Goal: Transaction & Acquisition: Book appointment/travel/reservation

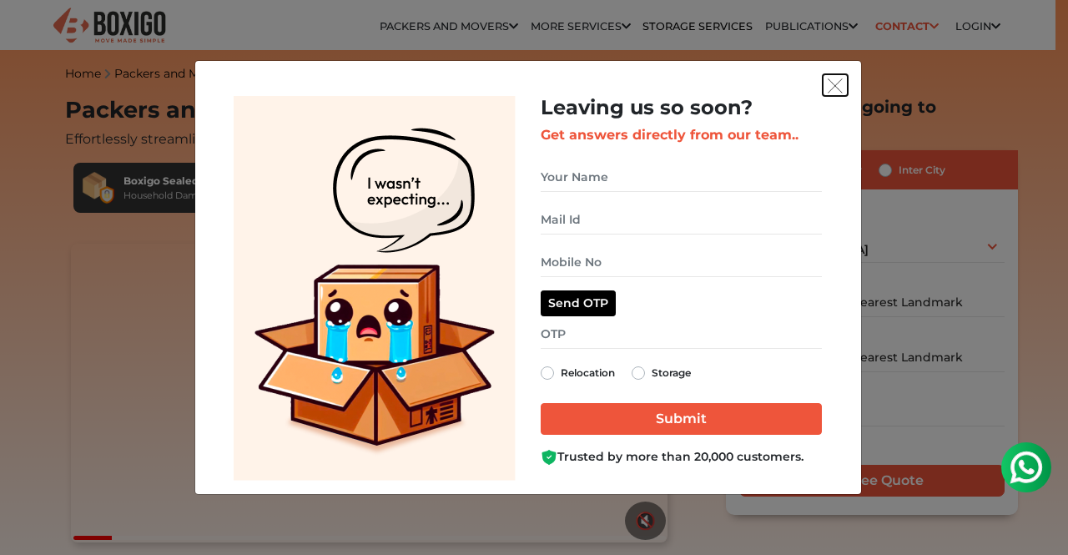
click at [836, 76] on button "get free quote dialog" at bounding box center [835, 85] width 25 height 22
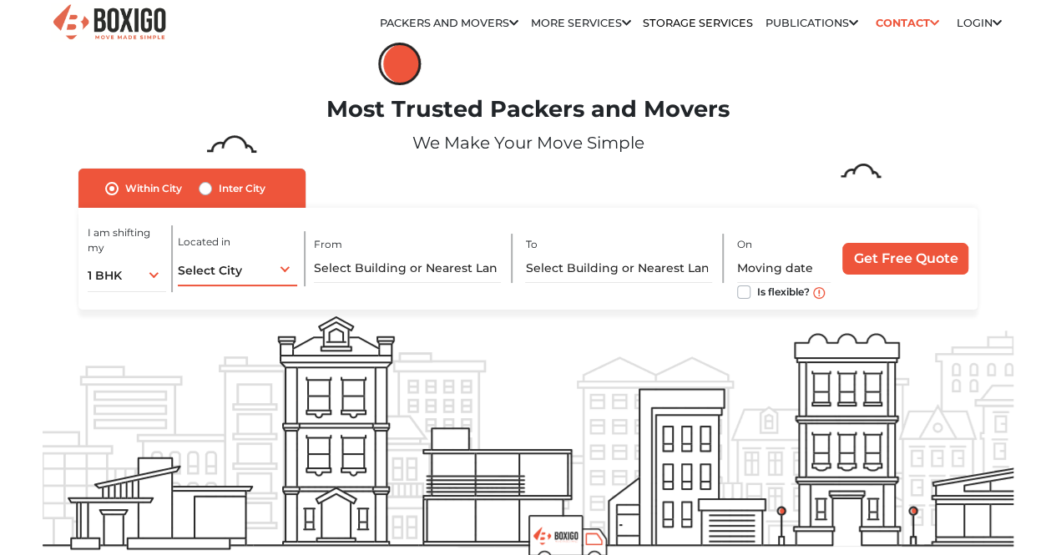
click at [230, 278] on span "Select City" at bounding box center [210, 270] width 64 height 15
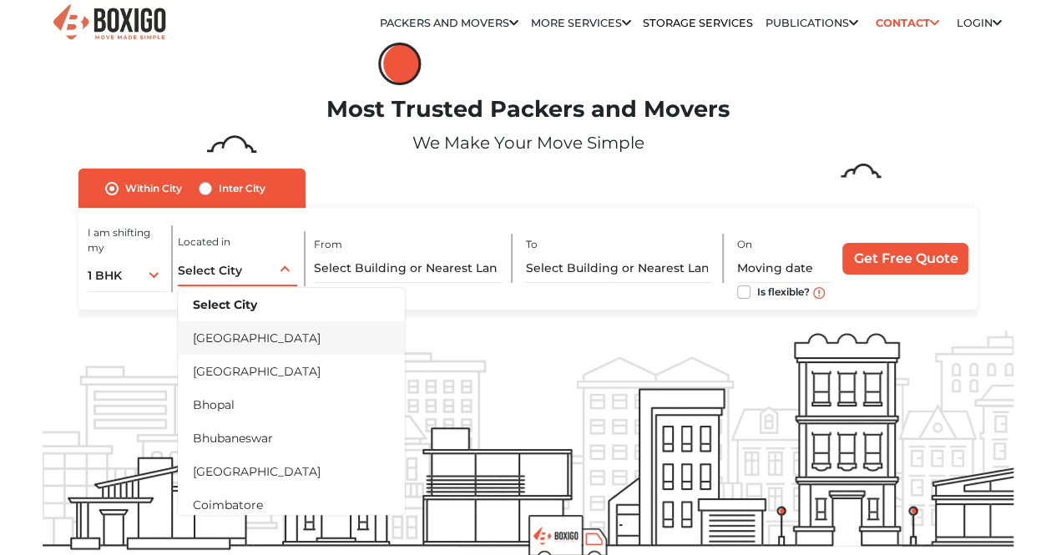
click at [225, 350] on li "[GEOGRAPHIC_DATA]" at bounding box center [291, 337] width 227 height 33
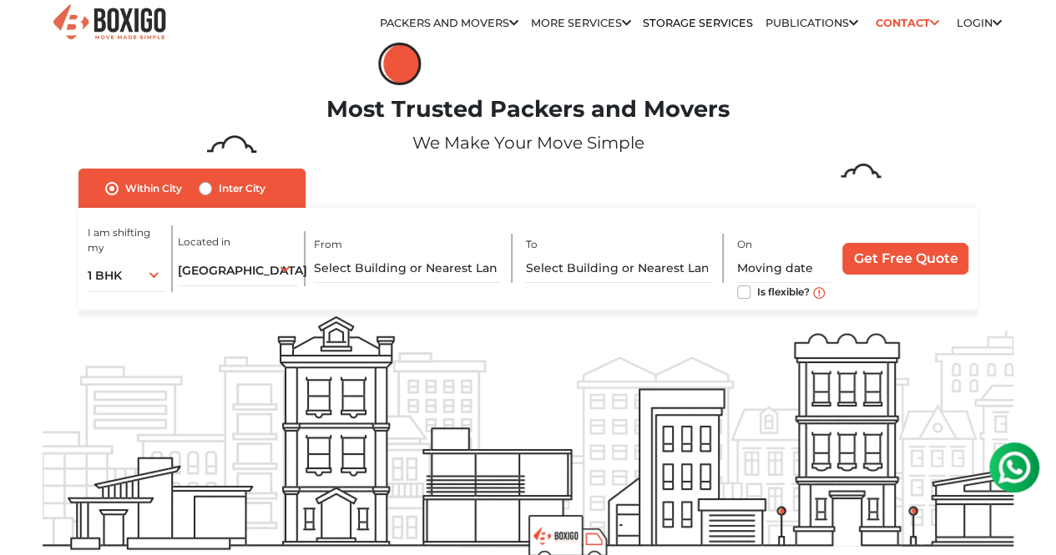
click at [219, 191] on label "Inter City" at bounding box center [242, 189] width 47 height 20
click at [209, 191] on input "Inter City" at bounding box center [205, 187] width 13 height 17
radio input "true"
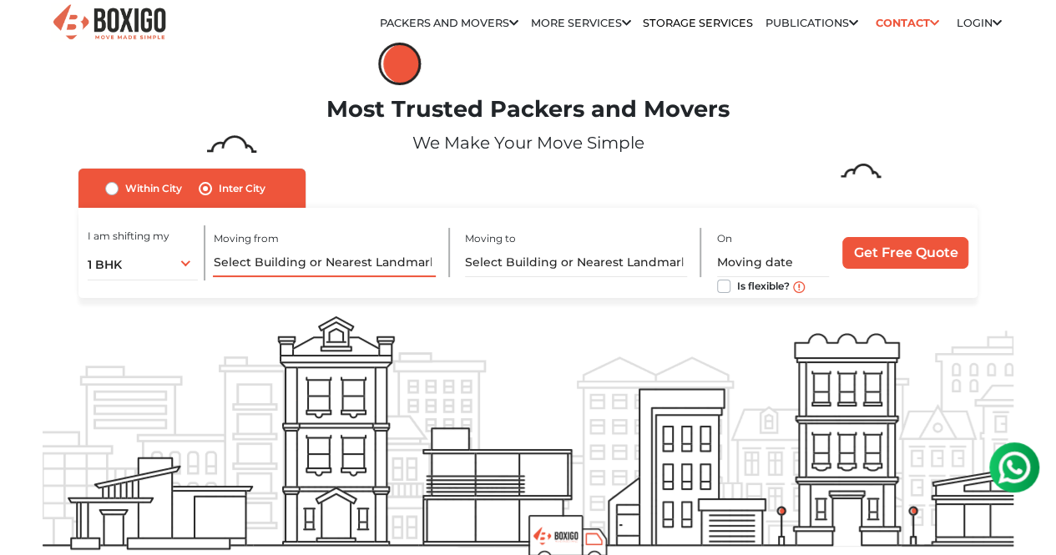
click at [342, 273] on input "text" at bounding box center [324, 262] width 222 height 29
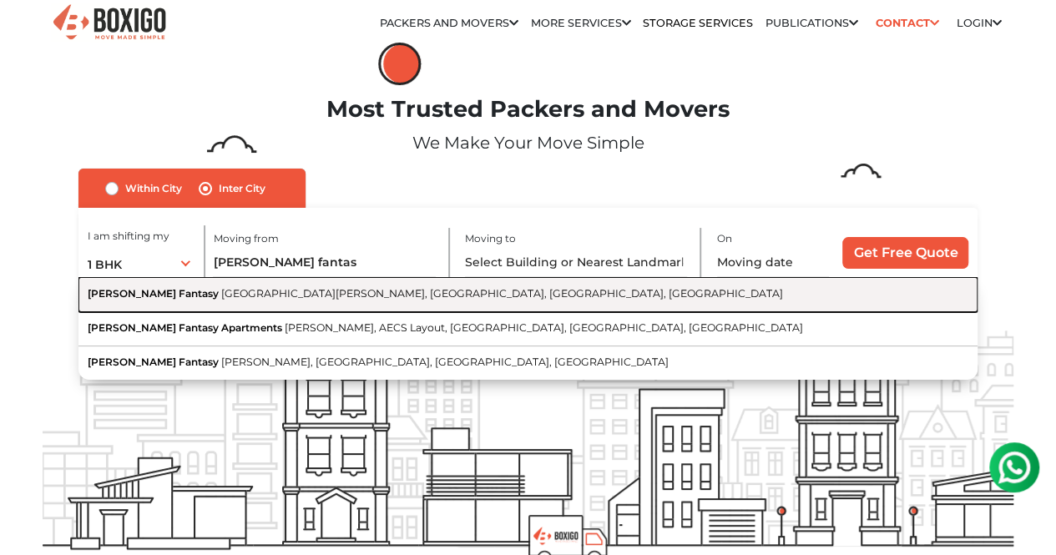
click at [288, 300] on span "[GEOGRAPHIC_DATA][PERSON_NAME], [GEOGRAPHIC_DATA], [GEOGRAPHIC_DATA], [GEOGRAPH…" at bounding box center [502, 293] width 562 height 13
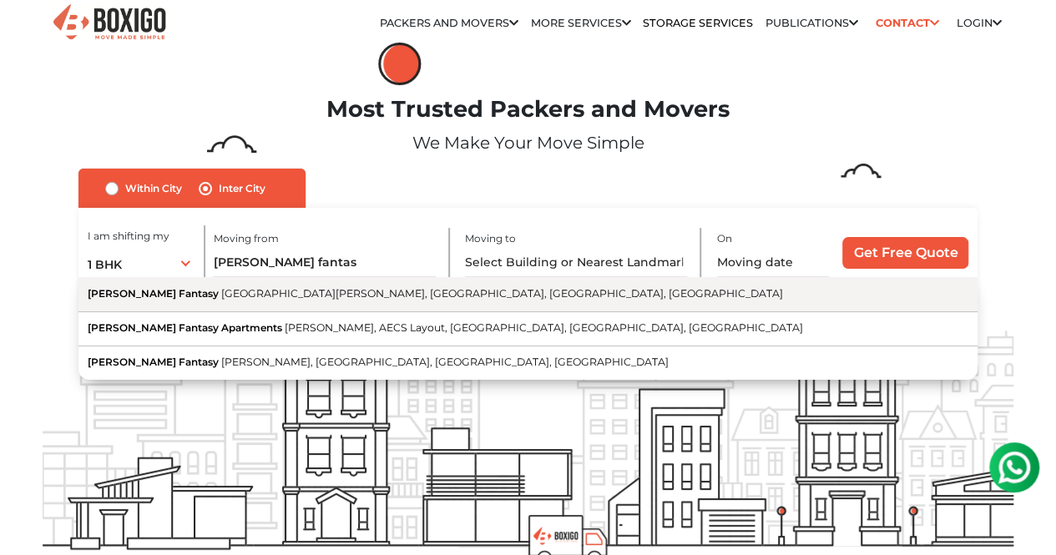
type input "[PERSON_NAME] Fantasy, [GEOGRAPHIC_DATA][PERSON_NAME], [GEOGRAPHIC_DATA], [GEOG…"
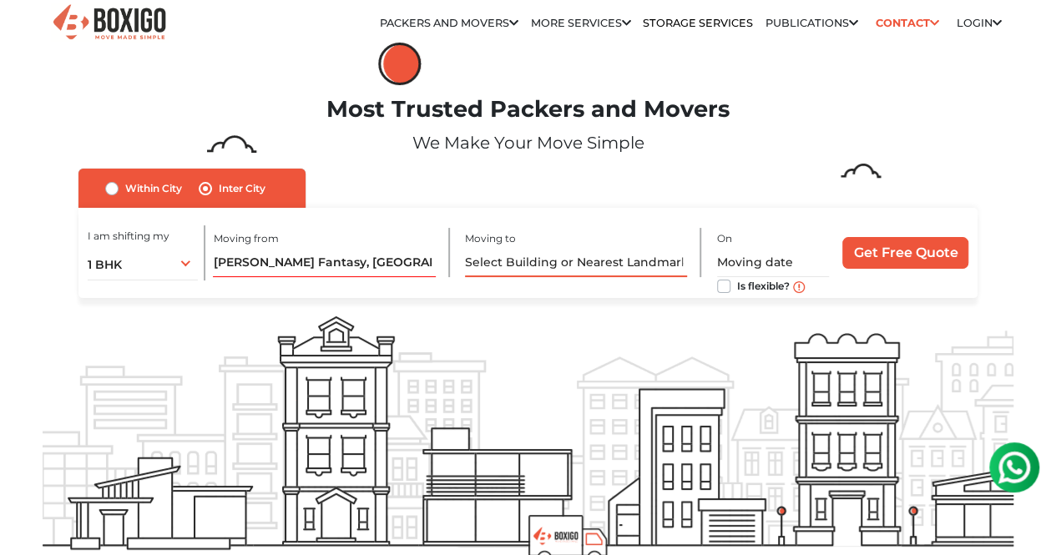
click at [548, 263] on input "text" at bounding box center [576, 262] width 222 height 29
click at [582, 273] on input "text" at bounding box center [576, 262] width 222 height 29
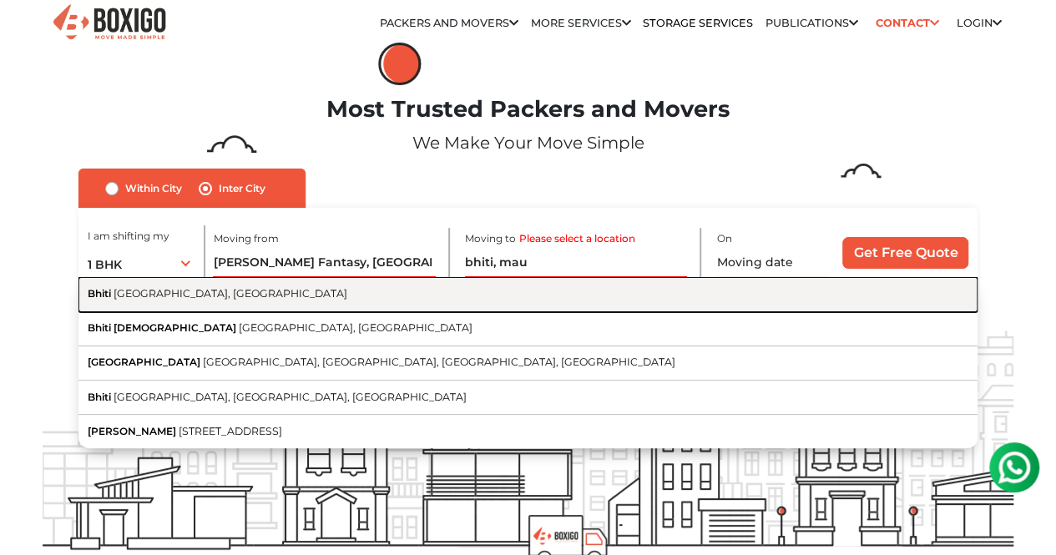
click at [203, 300] on span "[GEOGRAPHIC_DATA], [GEOGRAPHIC_DATA]" at bounding box center [230, 293] width 234 height 13
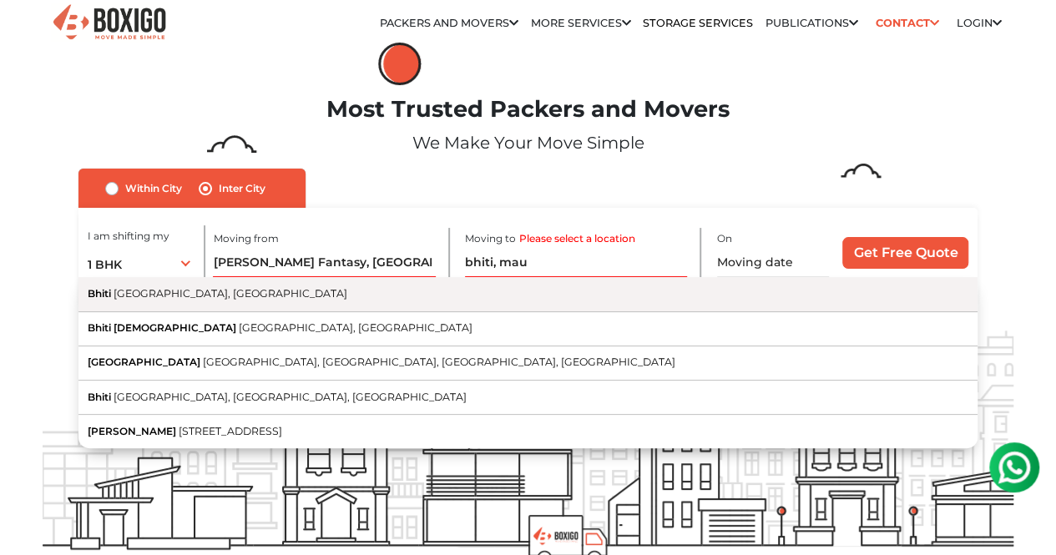
type input "Bhiti, [GEOGRAPHIC_DATA], [GEOGRAPHIC_DATA]"
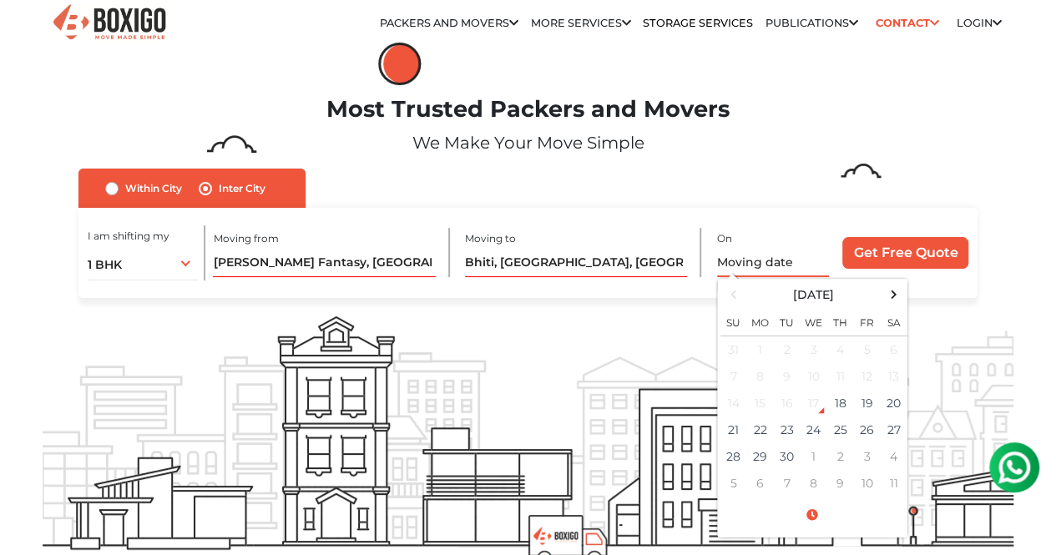
click at [753, 268] on input "text" at bounding box center [773, 262] width 112 height 29
click at [889, 305] on span at bounding box center [893, 294] width 23 height 23
click at [733, 406] on td "12" at bounding box center [733, 403] width 27 height 27
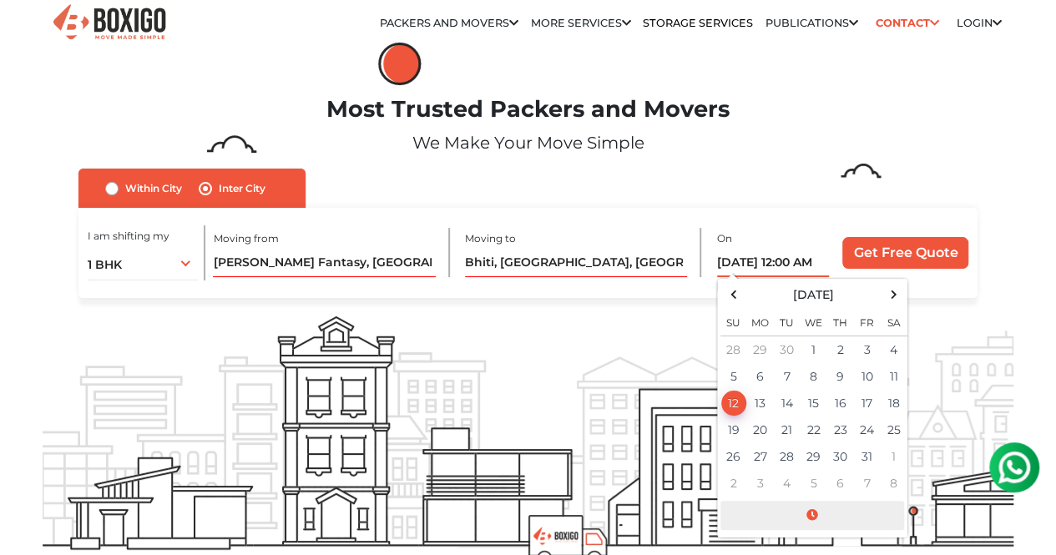
click at [809, 517] on span at bounding box center [812, 515] width 184 height 29
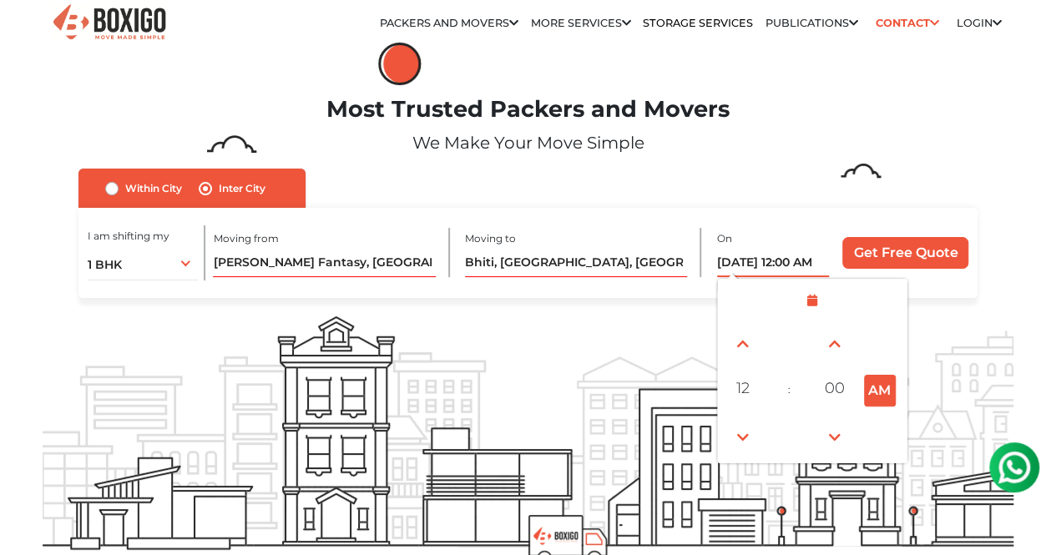
click at [873, 398] on button "AM" at bounding box center [880, 391] width 32 height 32
type input "[DATE] 12:00 PM"
click at [906, 255] on input "Get Free Quote" at bounding box center [905, 253] width 126 height 32
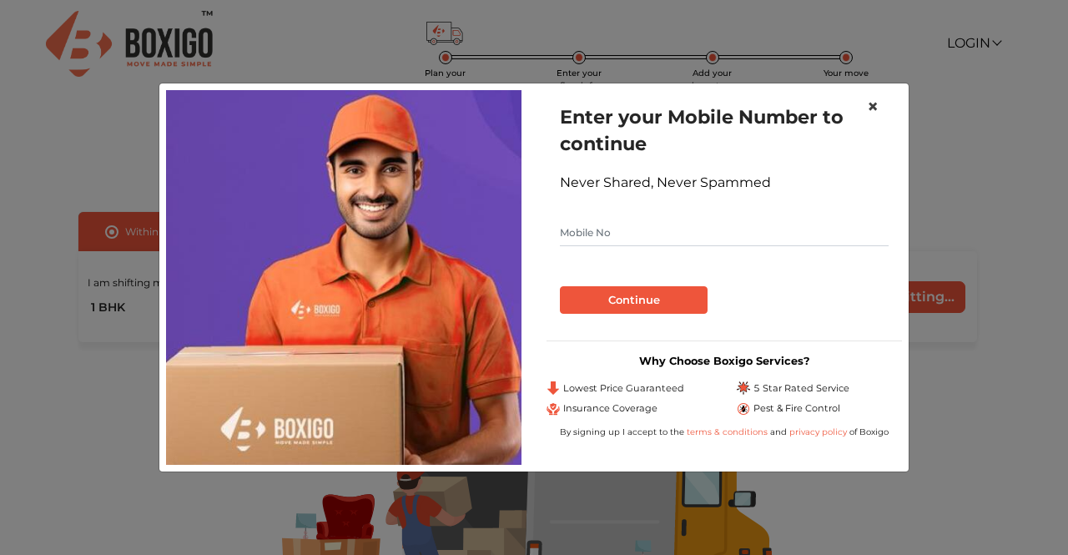
click at [873, 102] on span "×" at bounding box center [873, 106] width 12 height 24
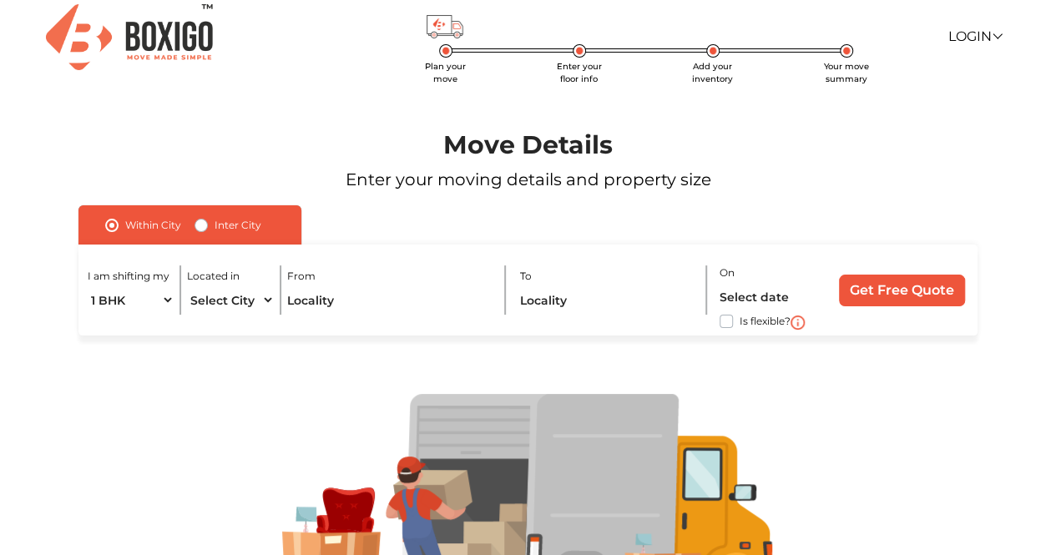
scroll to position [5, 0]
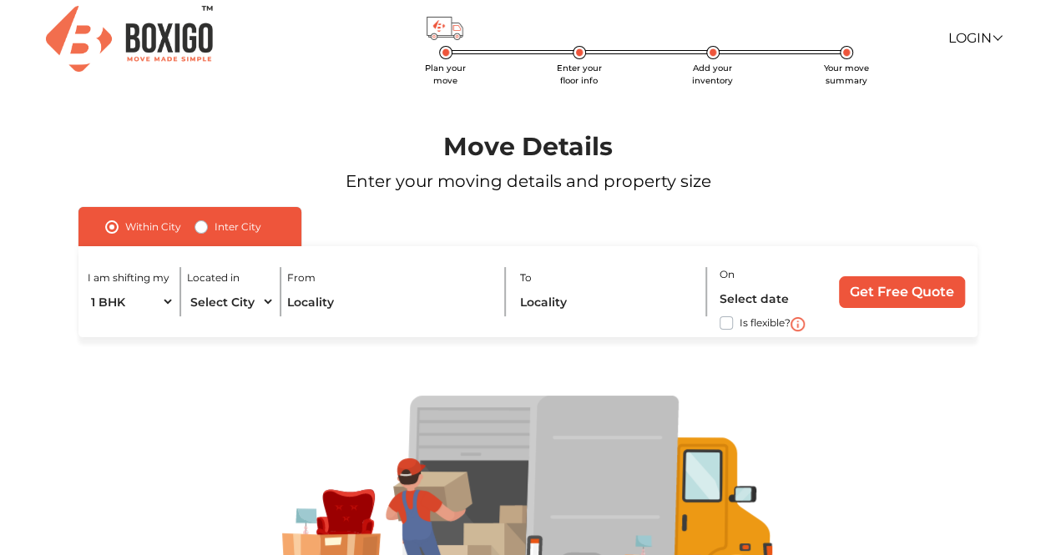
click at [214, 229] on label "Inter City" at bounding box center [237, 227] width 47 height 20
click at [200, 229] on input "Inter City" at bounding box center [200, 225] width 13 height 17
radio input "true"
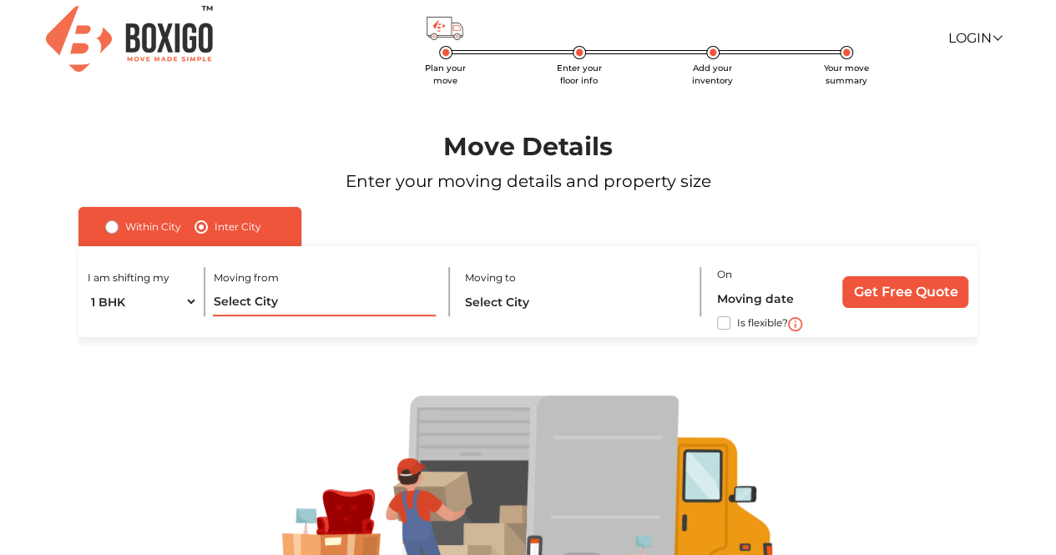
click at [349, 301] on input "text" at bounding box center [324, 301] width 222 height 29
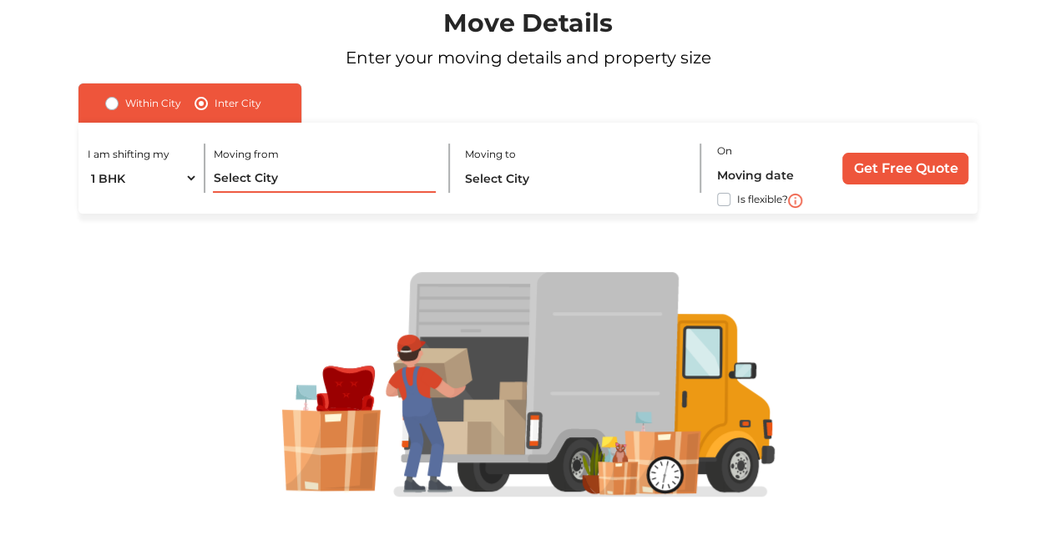
scroll to position [0, 0]
